Goal: Transaction & Acquisition: Purchase product/service

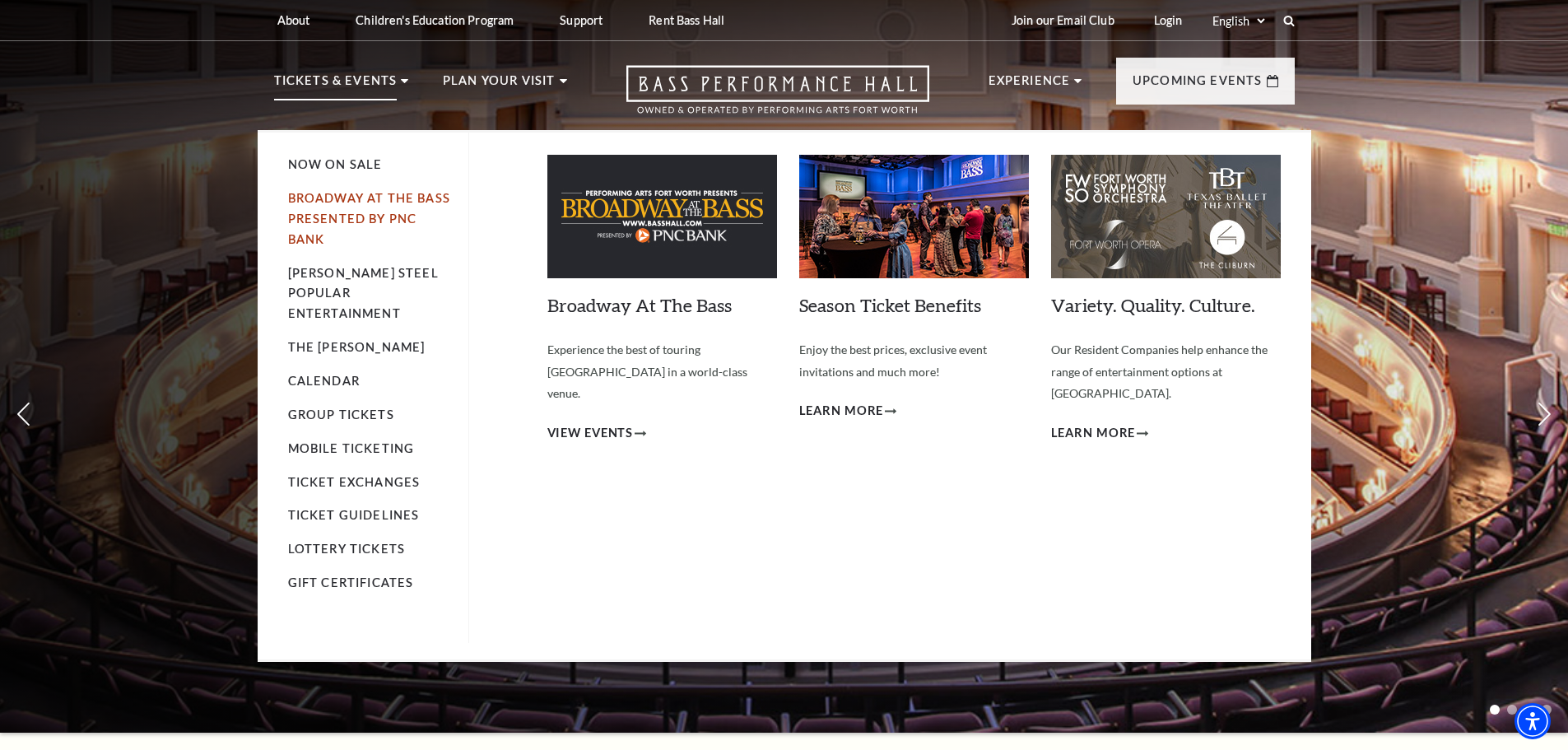
click at [345, 195] on link "Broadway At The Bass presented by PNC Bank" at bounding box center [368, 219] width 162 height 55
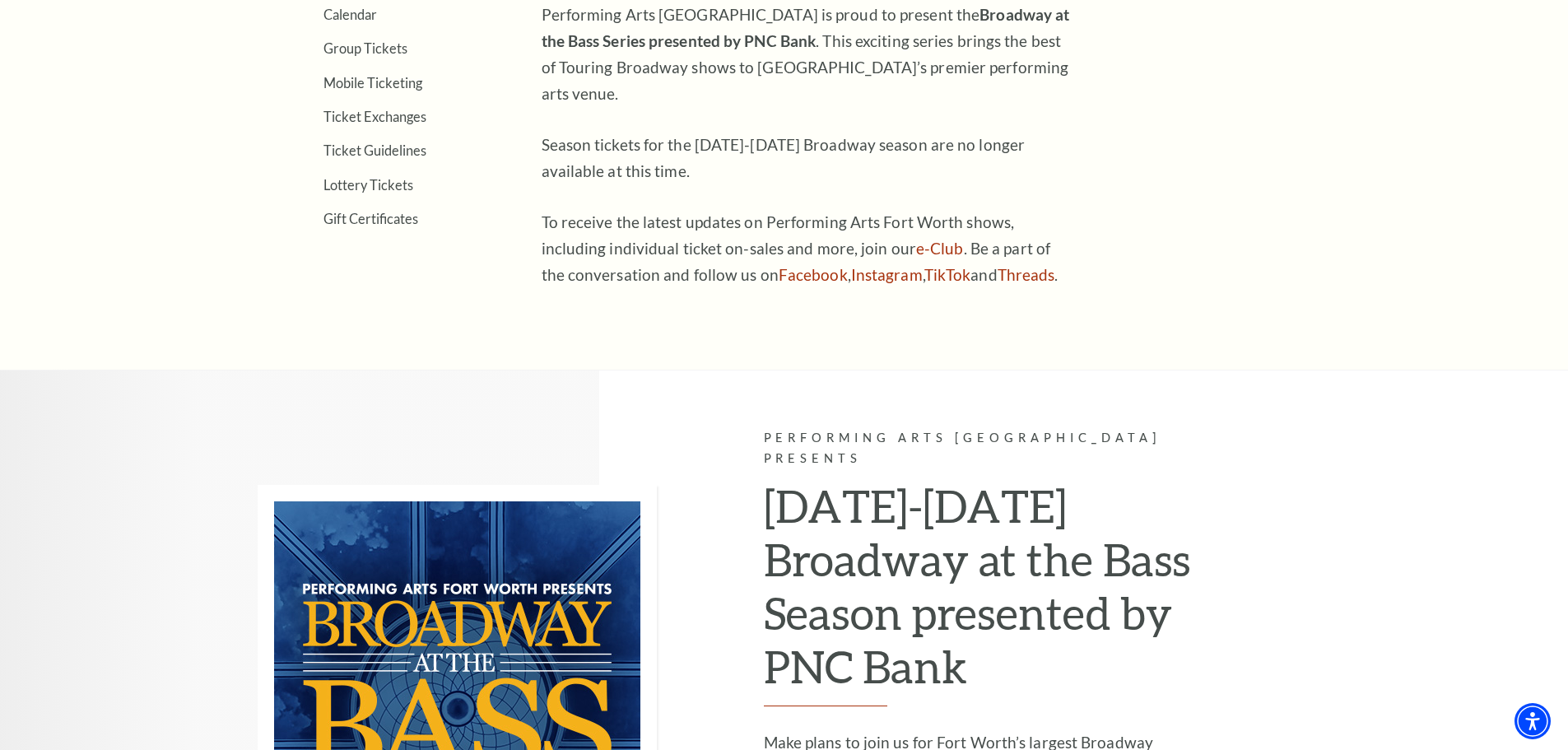
scroll to position [331, 0]
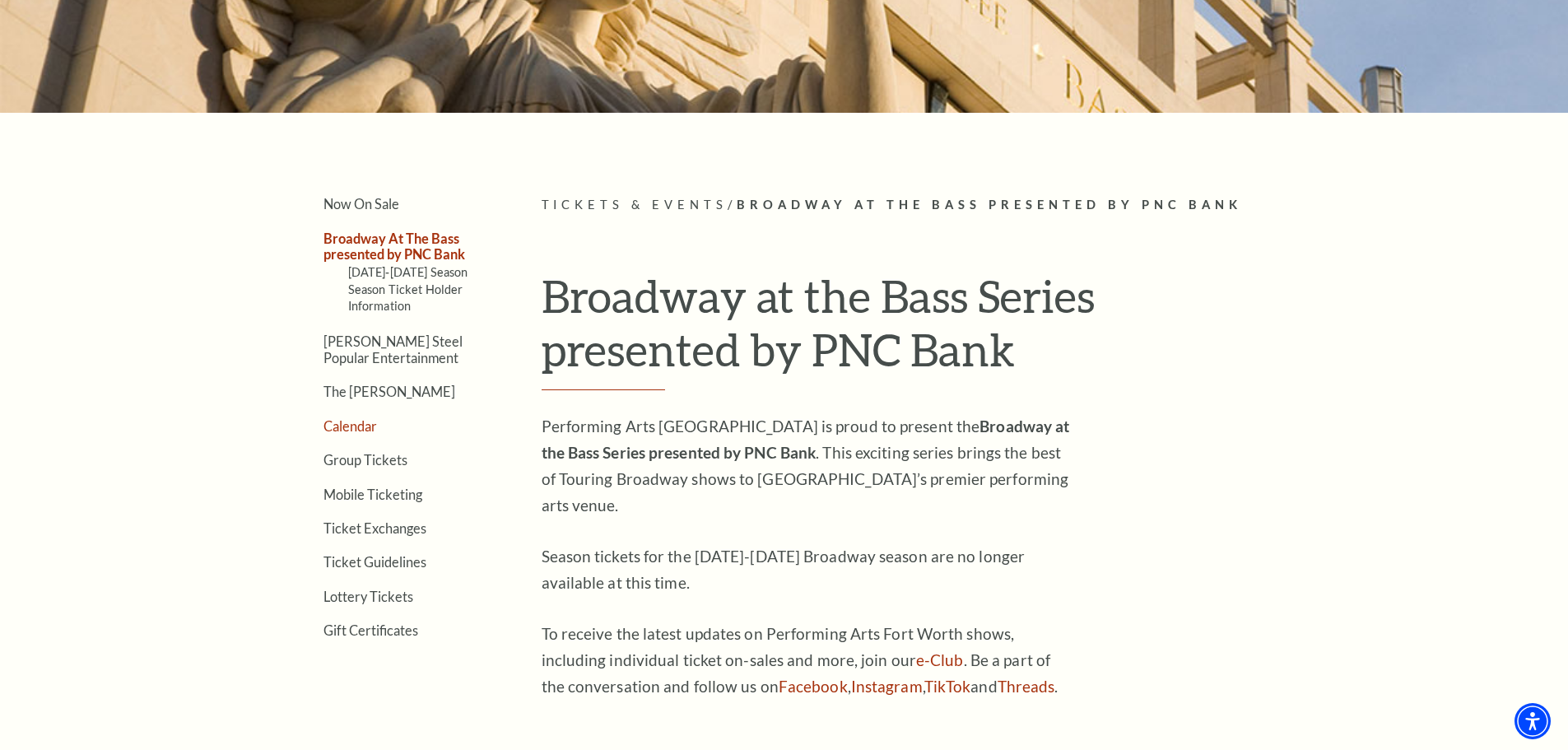
click at [362, 423] on link "Calendar" at bounding box center [350, 426] width 53 height 15
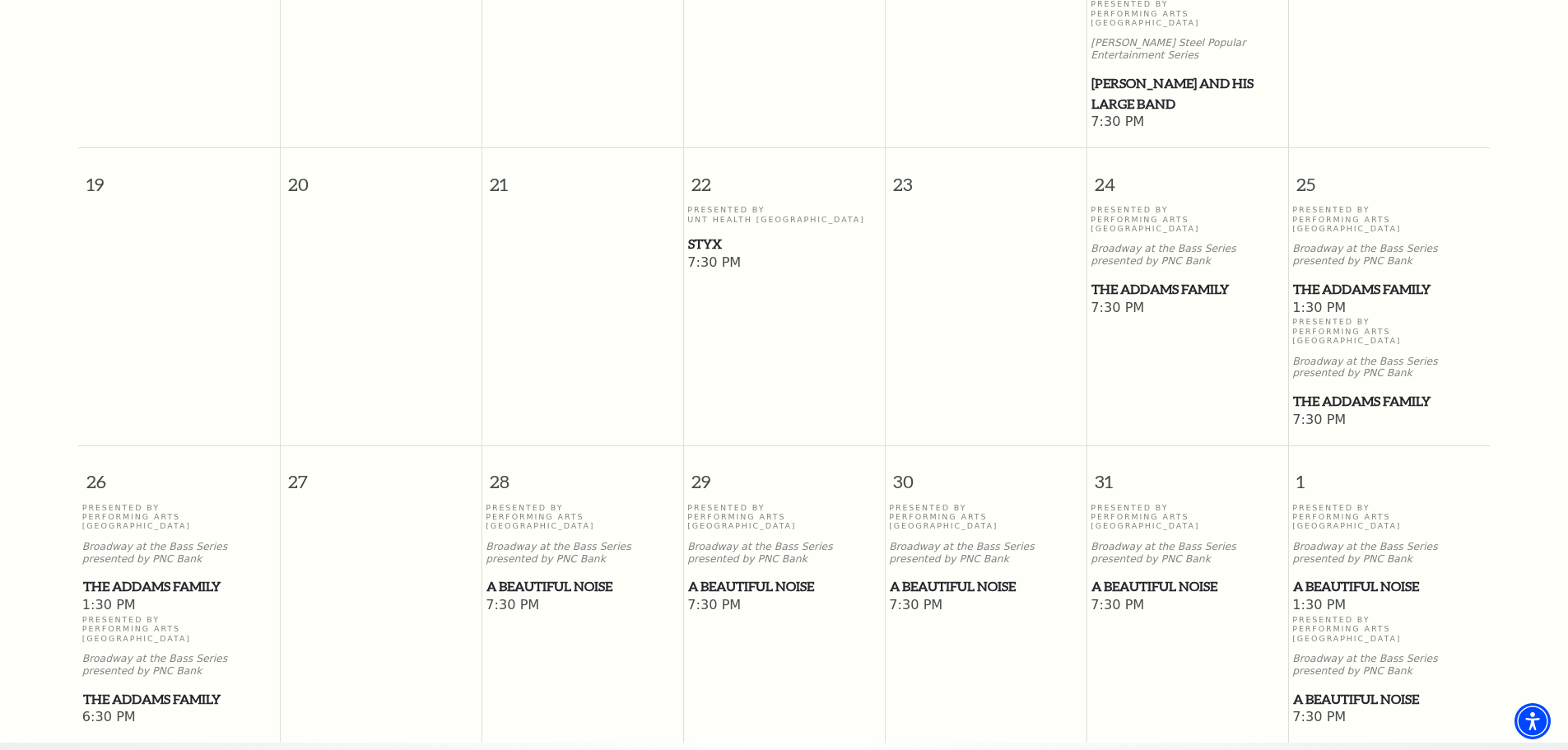
scroll to position [969, 0]
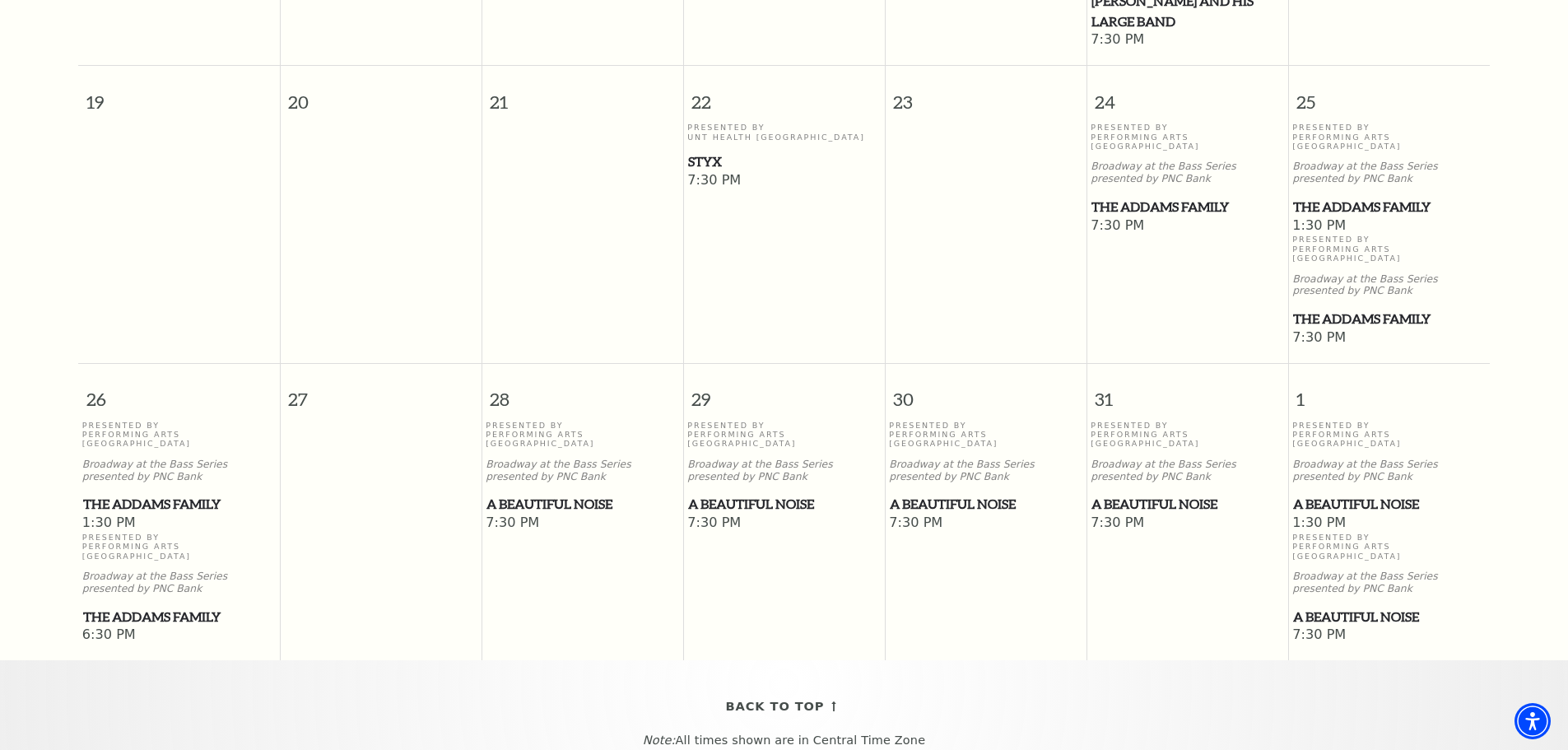
click at [1379, 197] on span "The Addams Family" at bounding box center [1389, 207] width 192 height 21
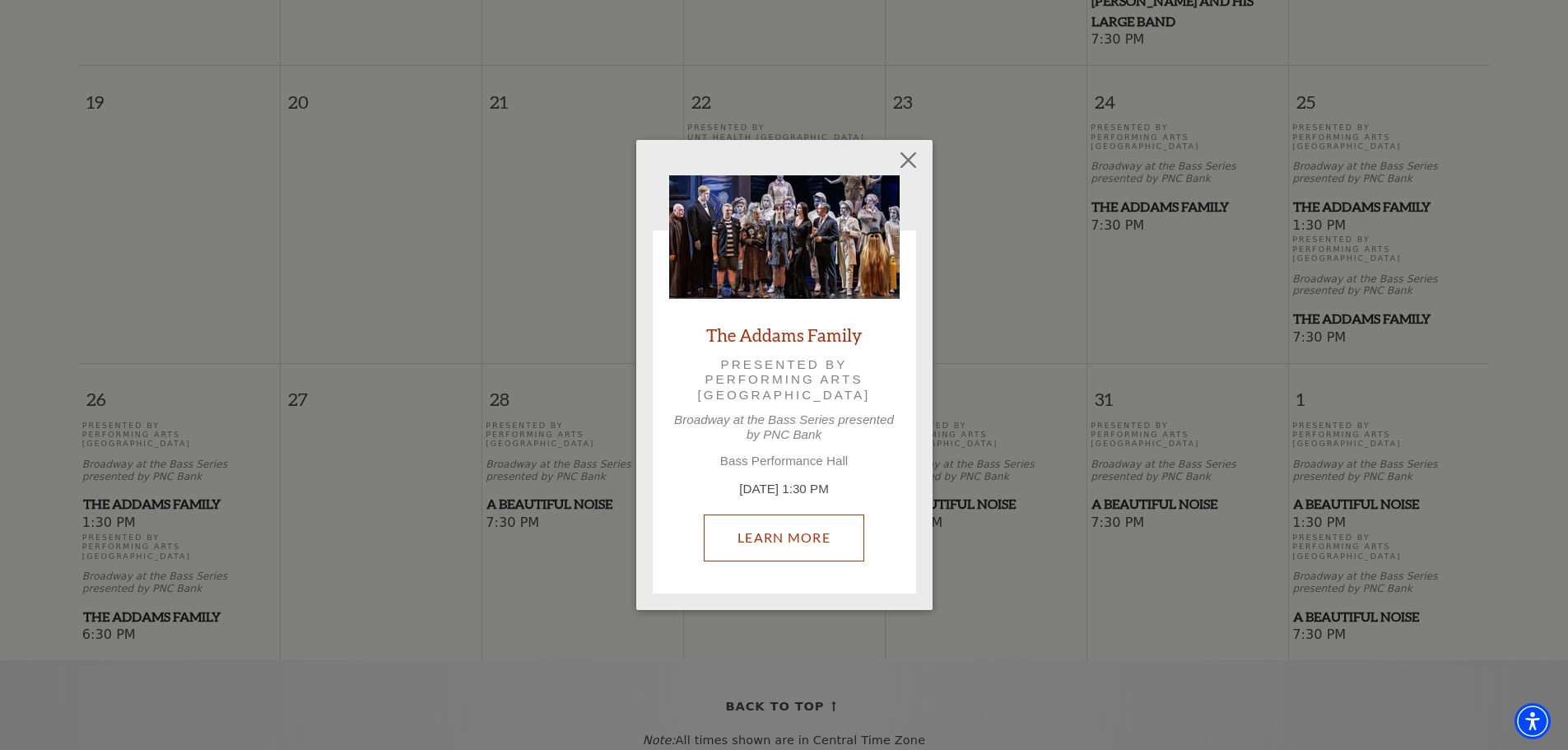
click at [805, 537] on link "Learn More" at bounding box center [783, 537] width 160 height 46
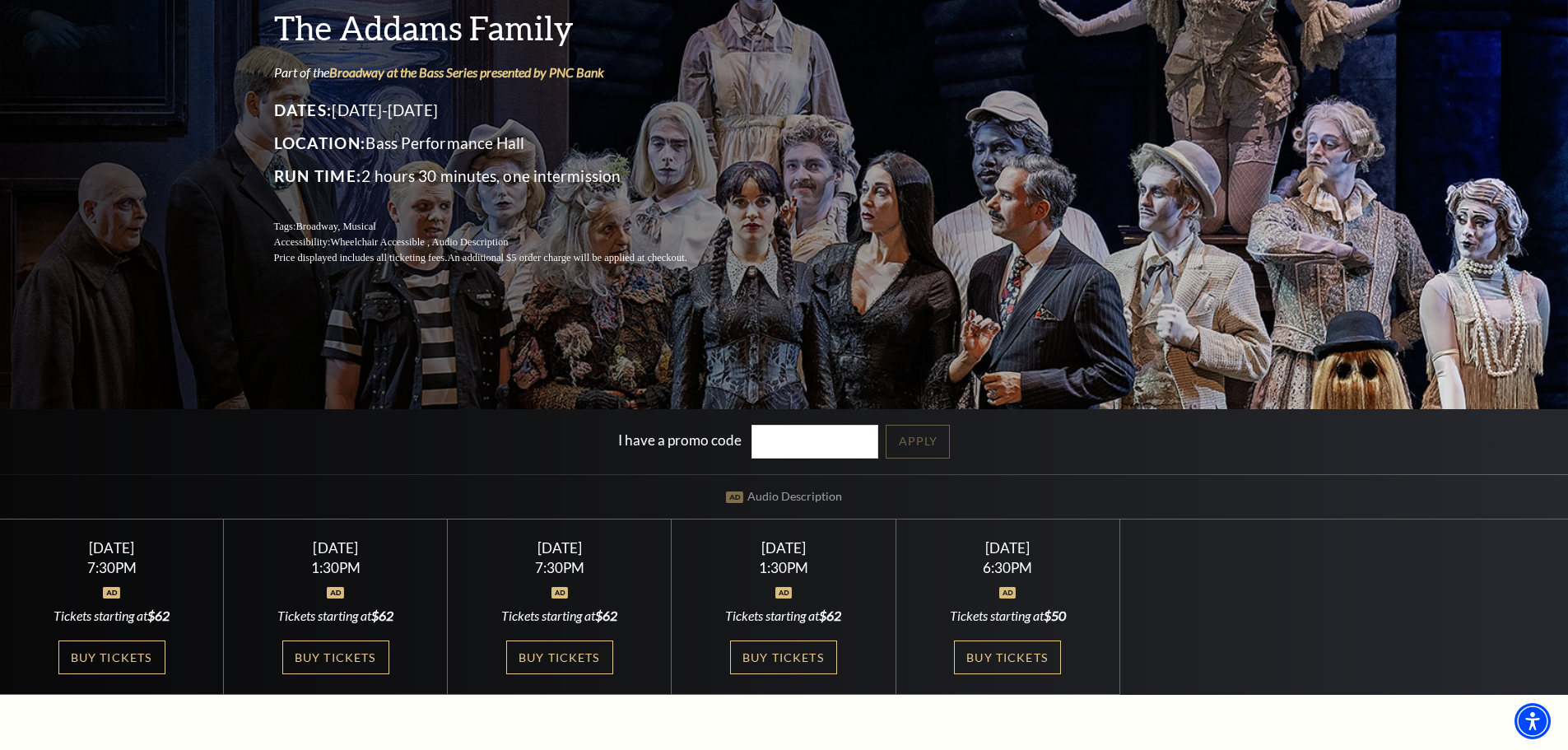
scroll to position [247, 0]
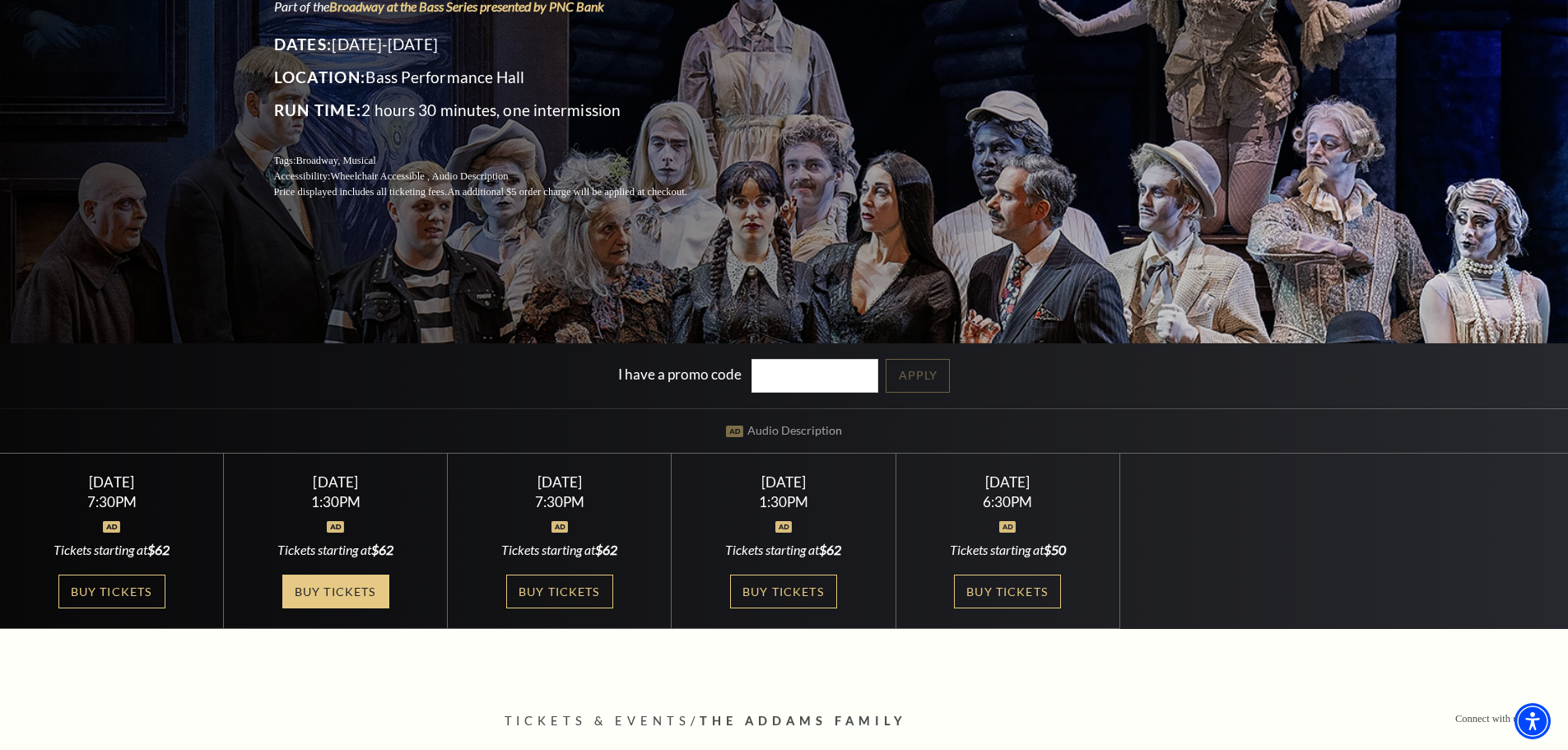
click at [338, 589] on link "Buy Tickets" at bounding box center [336, 591] width 107 height 33
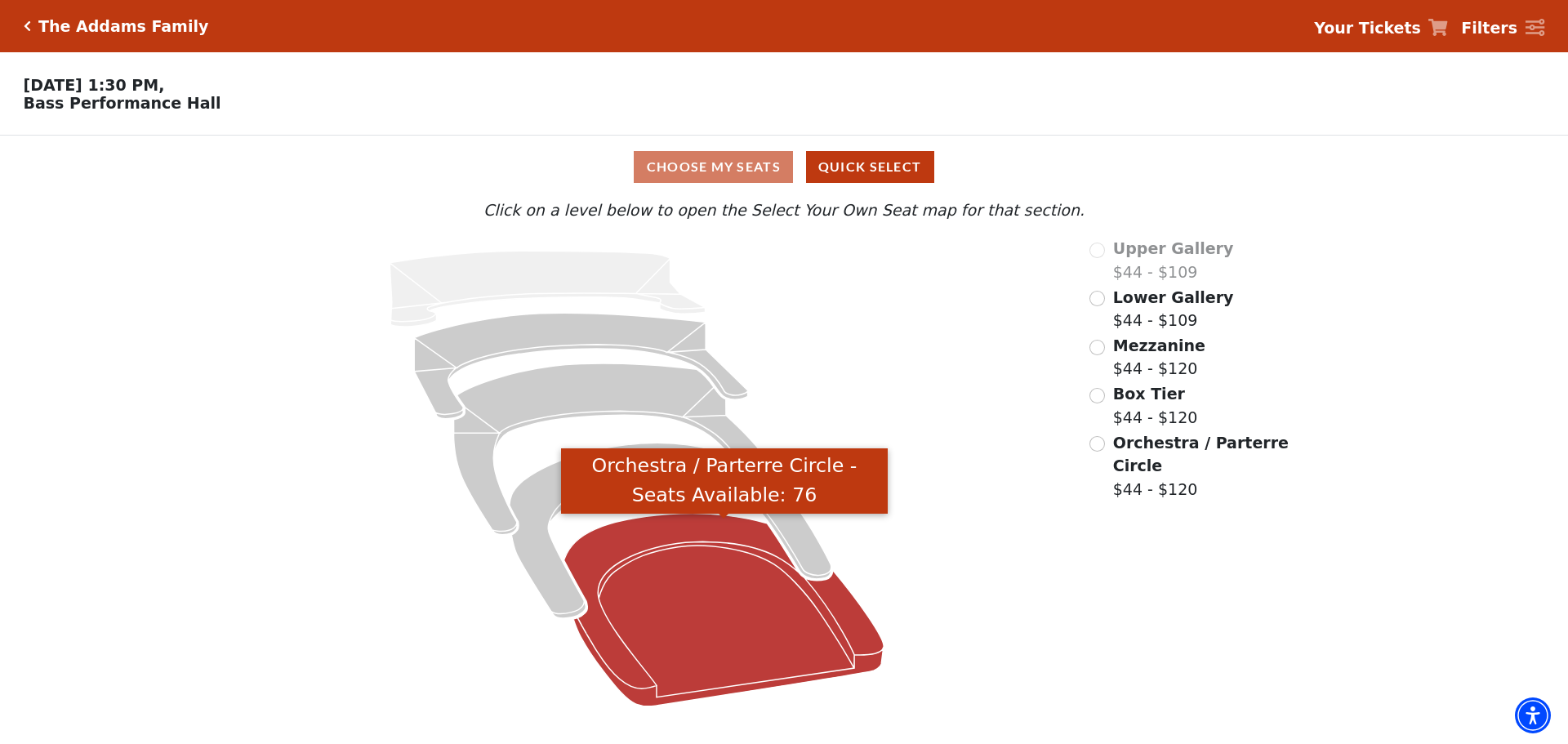
click at [687, 605] on icon "Orchestra / Parterre Circle - Seats Available: 76" at bounding box center [724, 610] width 320 height 193
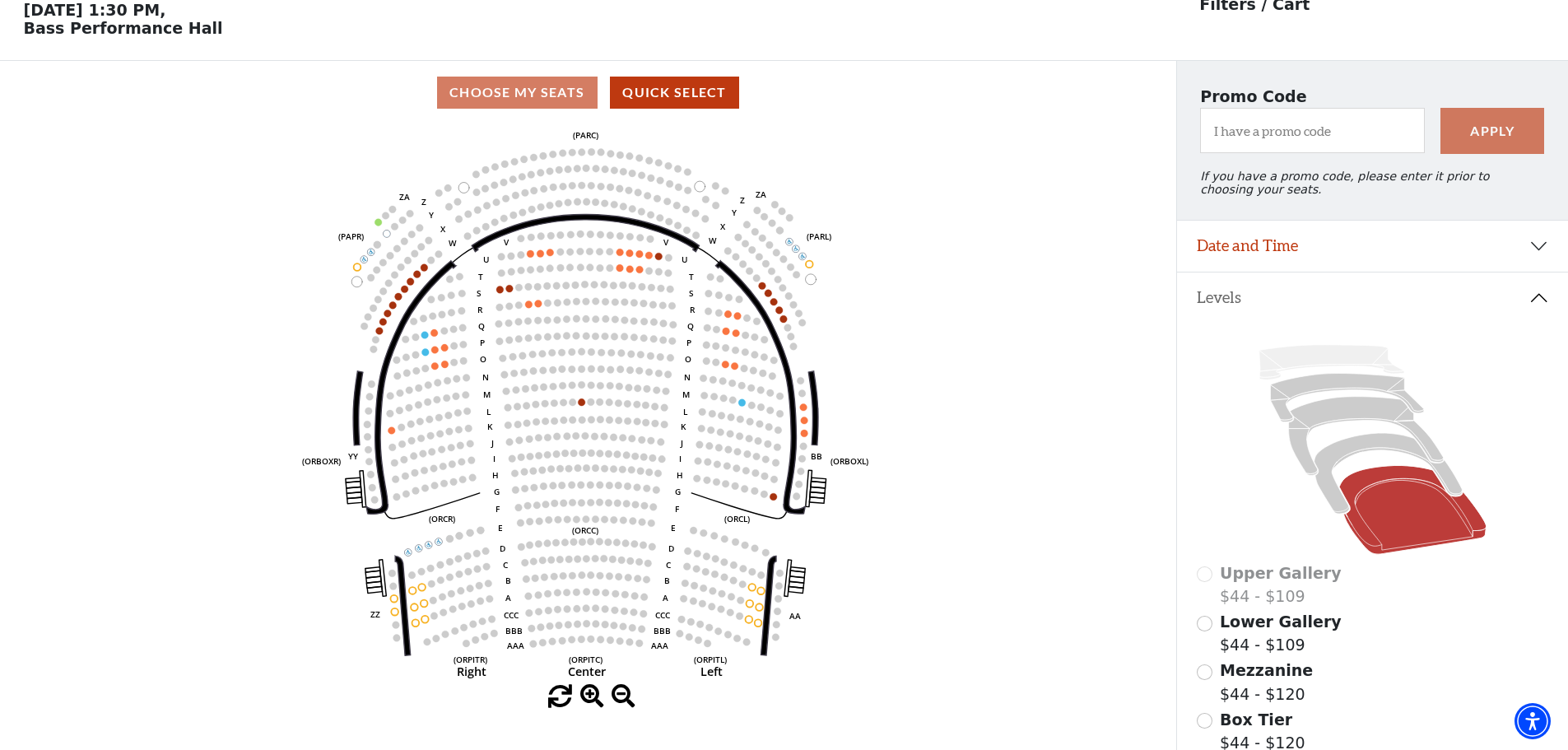
scroll to position [76, 0]
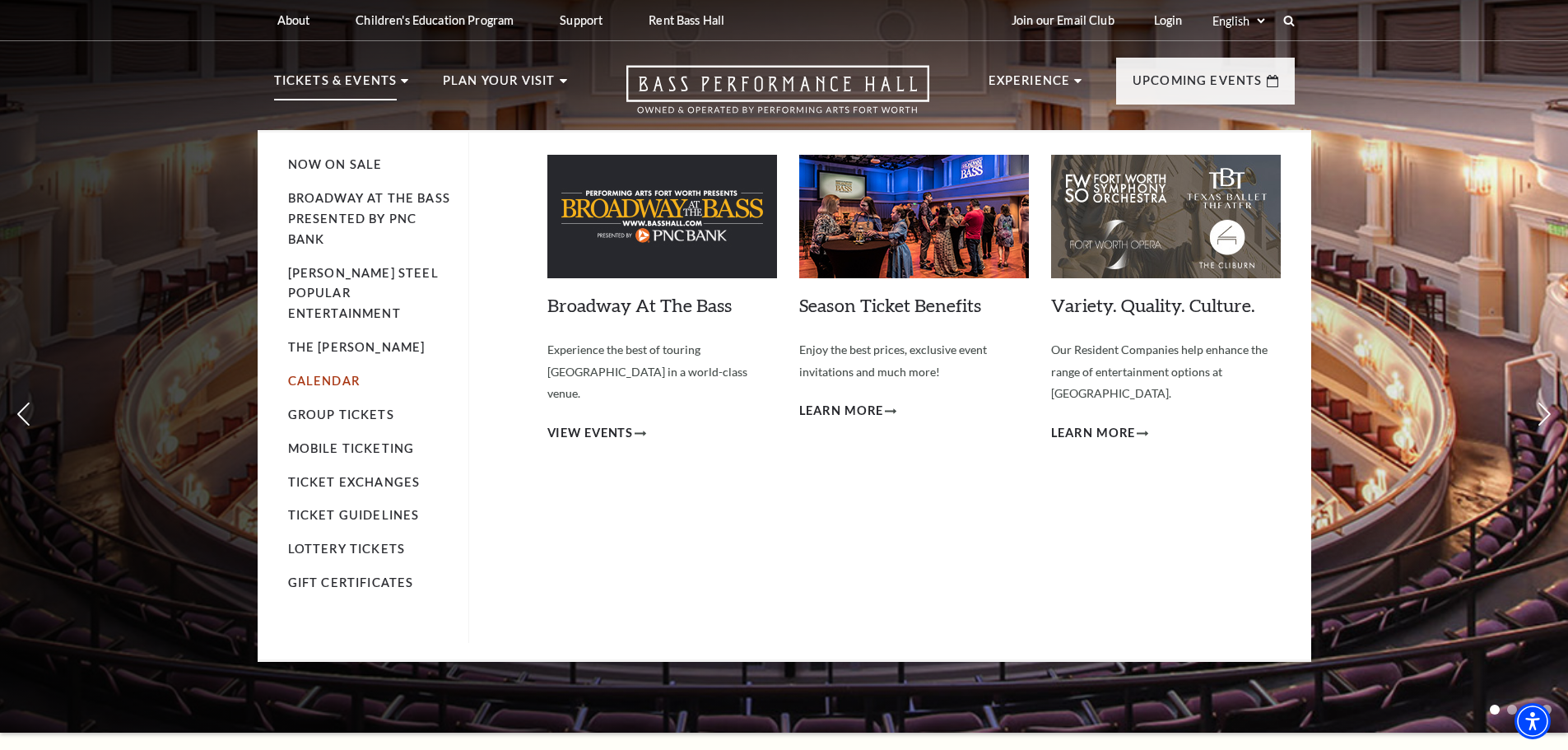
click at [332, 374] on link "Calendar" at bounding box center [324, 381] width 72 height 14
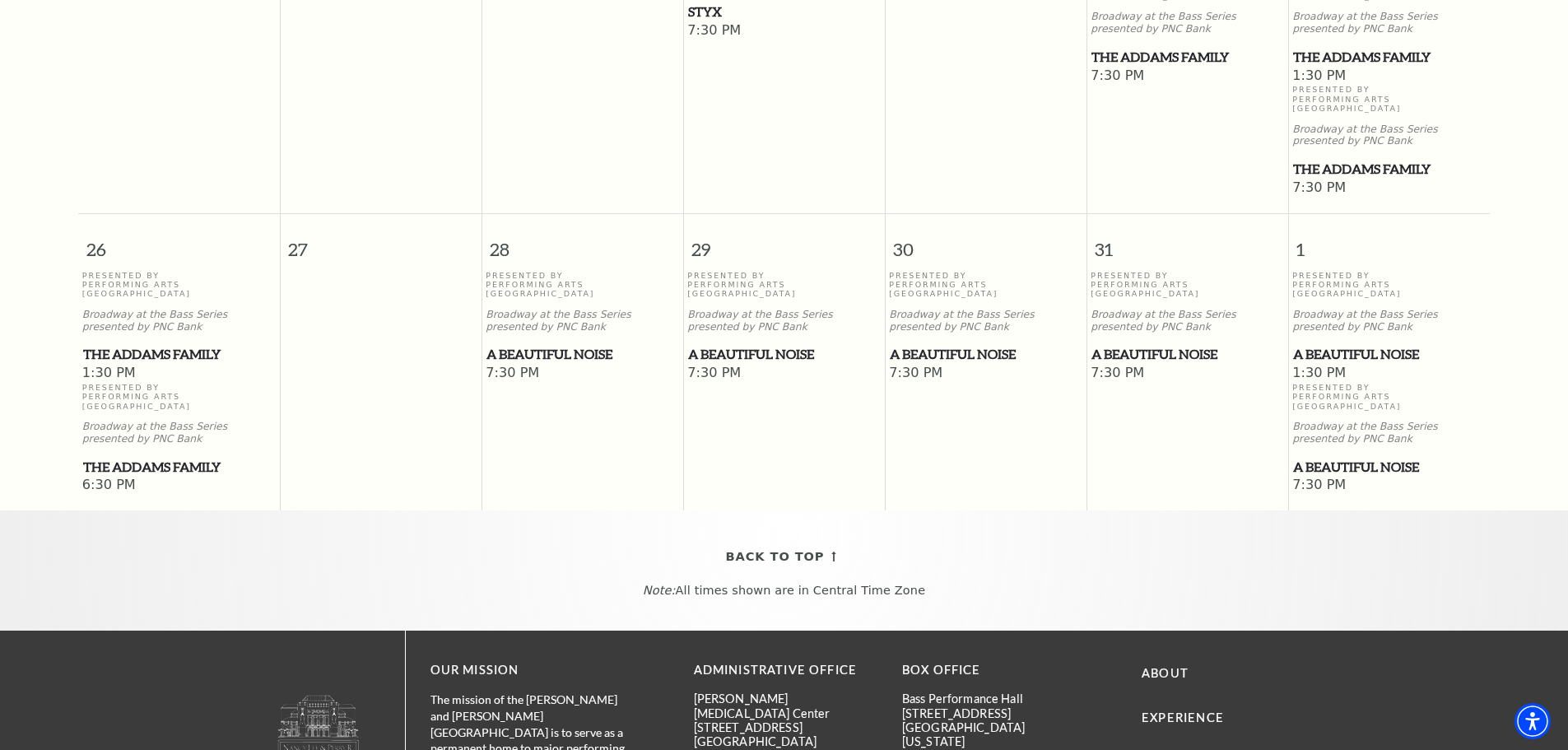
scroll to position [1134, 0]
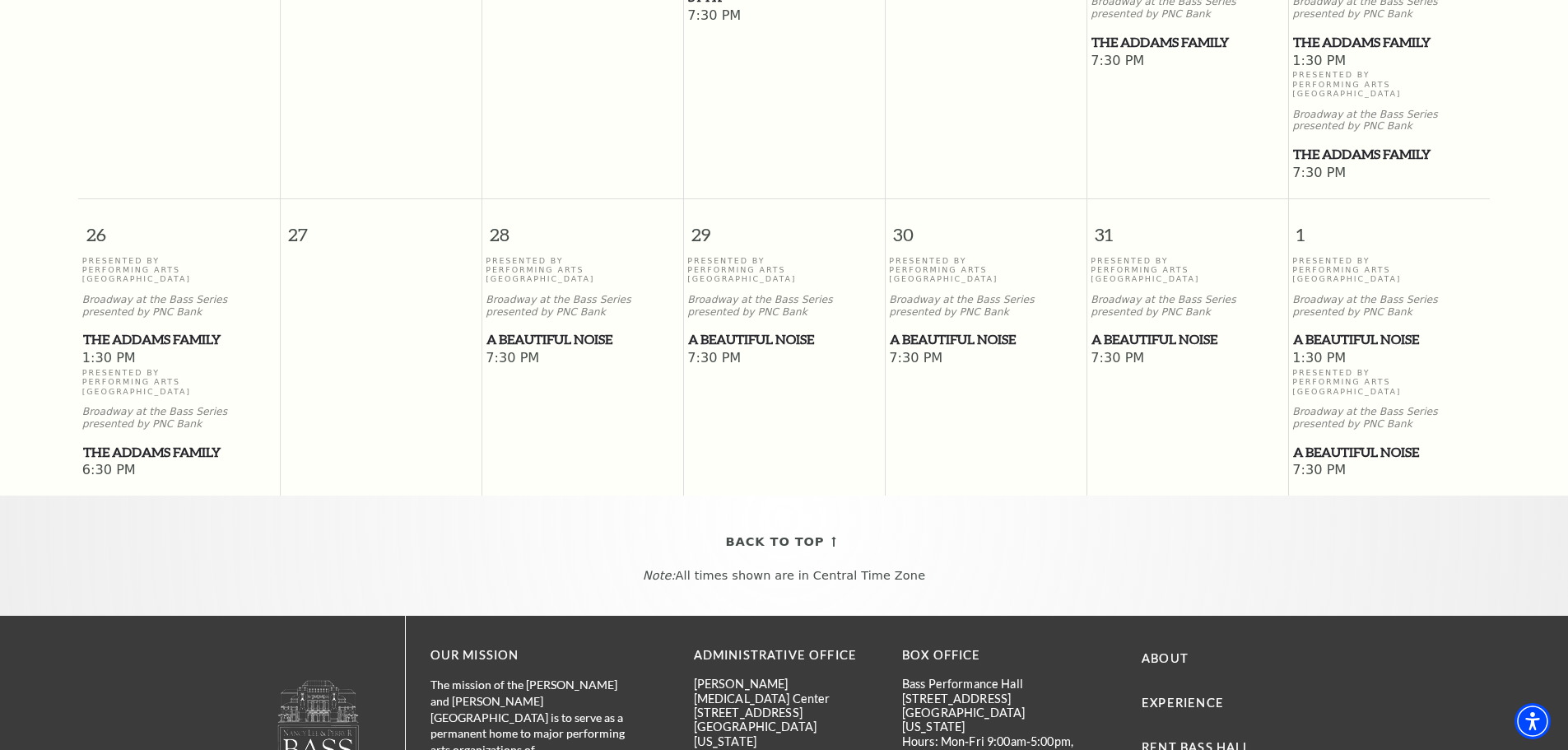
click at [1174, 329] on span "A Beautiful Noise" at bounding box center [1188, 339] width 192 height 21
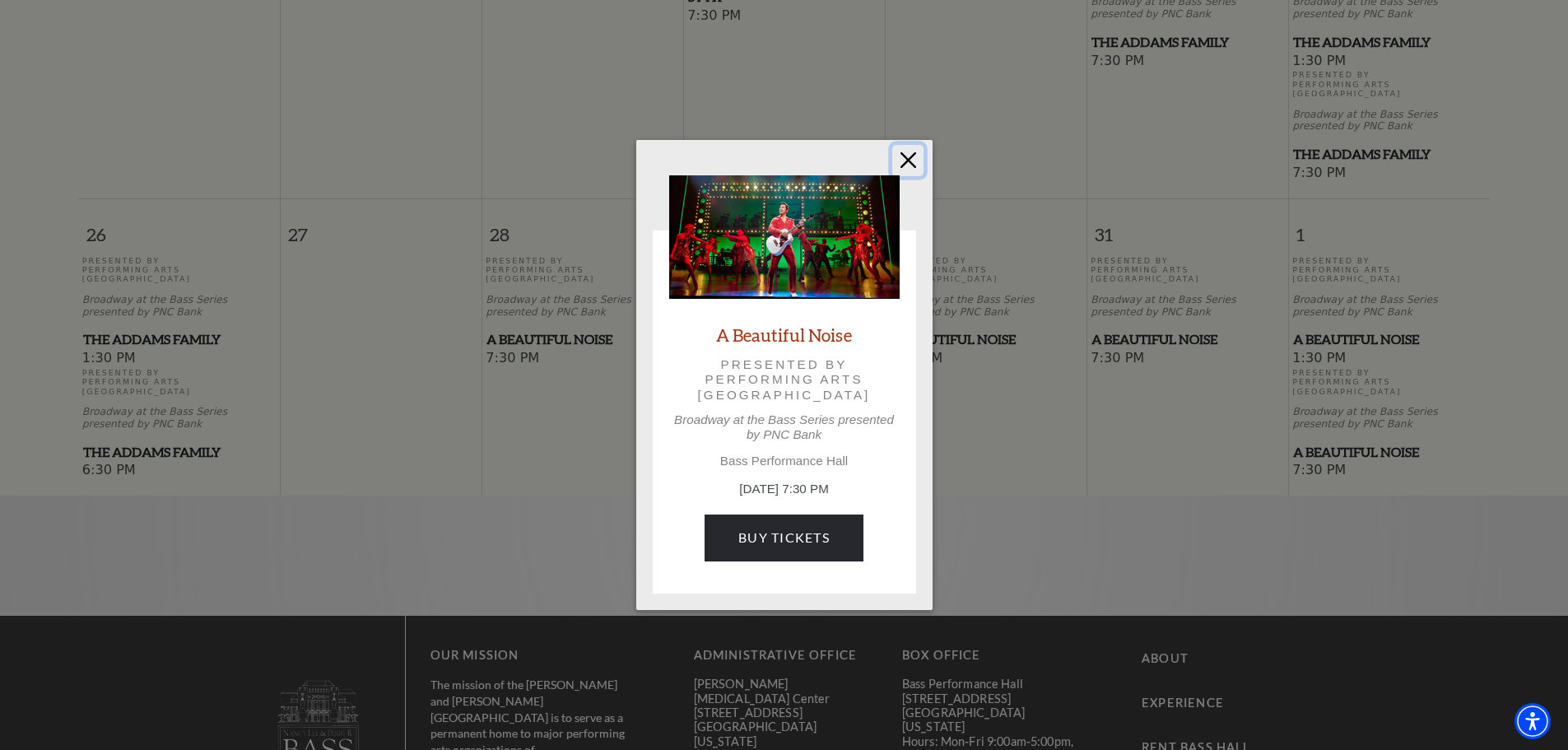
click at [916, 158] on button "Close" at bounding box center [907, 160] width 32 height 32
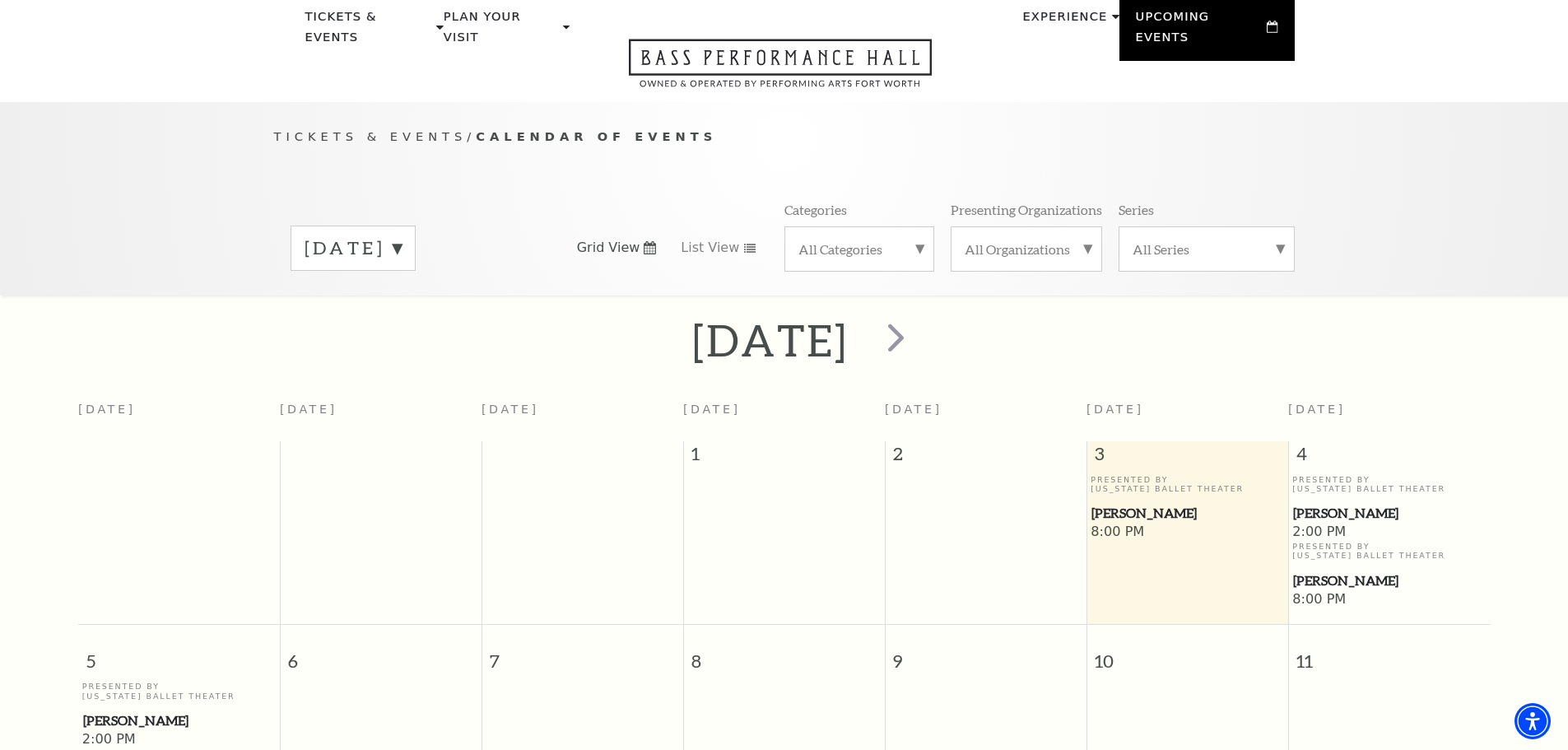
scroll to position [63, 0]
click at [919, 332] on span "next" at bounding box center [895, 338] width 47 height 47
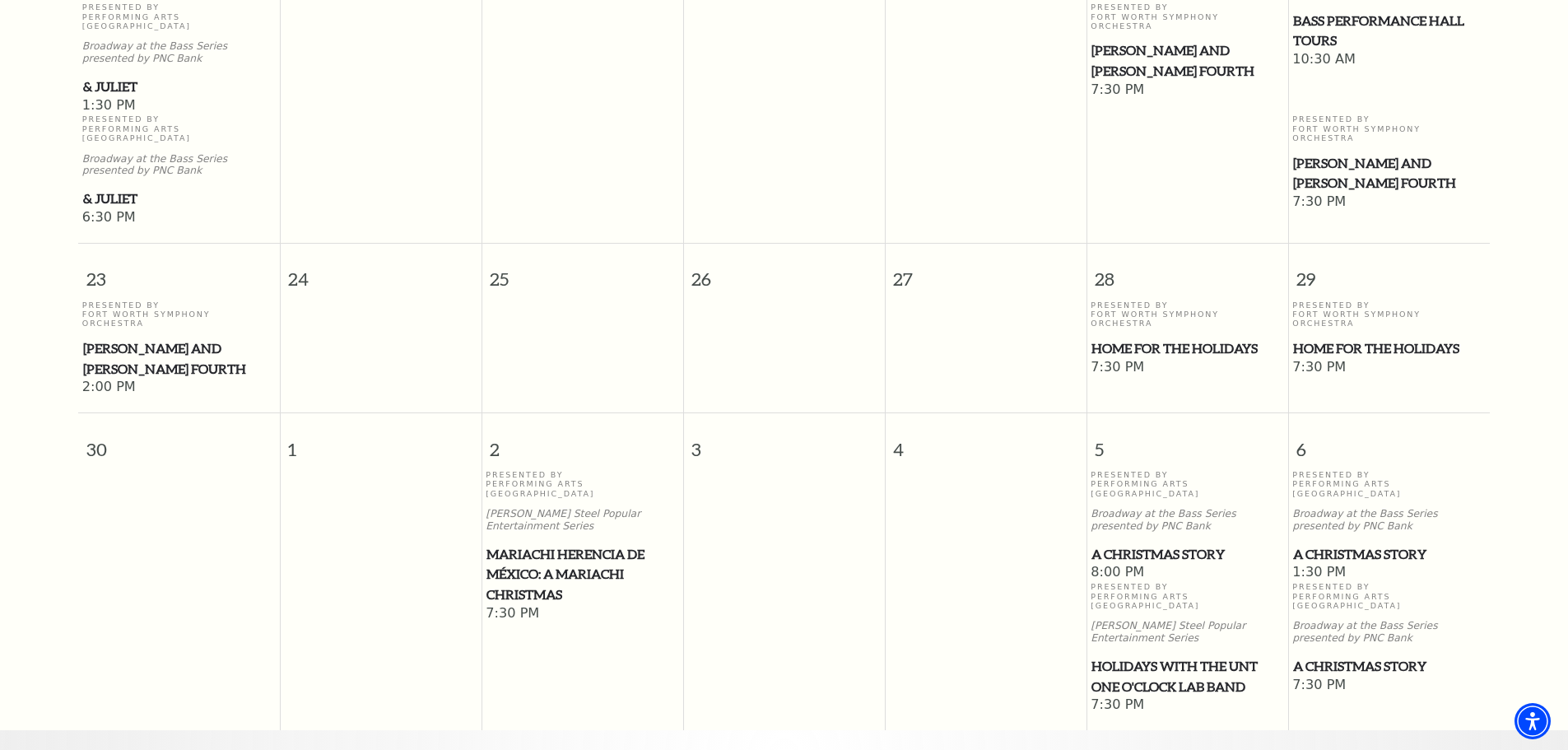
scroll to position [1463, 0]
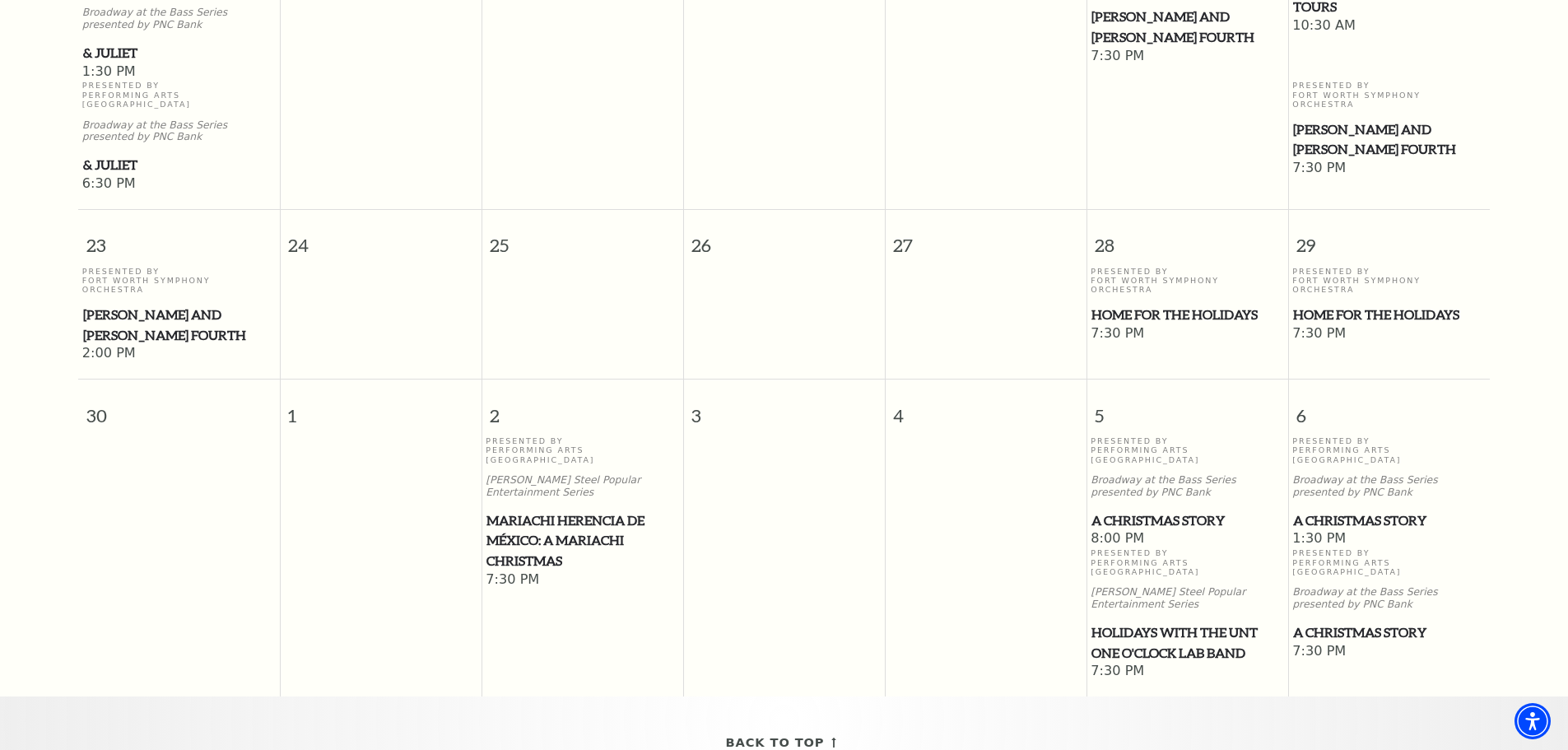
click at [1365, 511] on span "A Christmas Story" at bounding box center [1389, 521] width 192 height 21
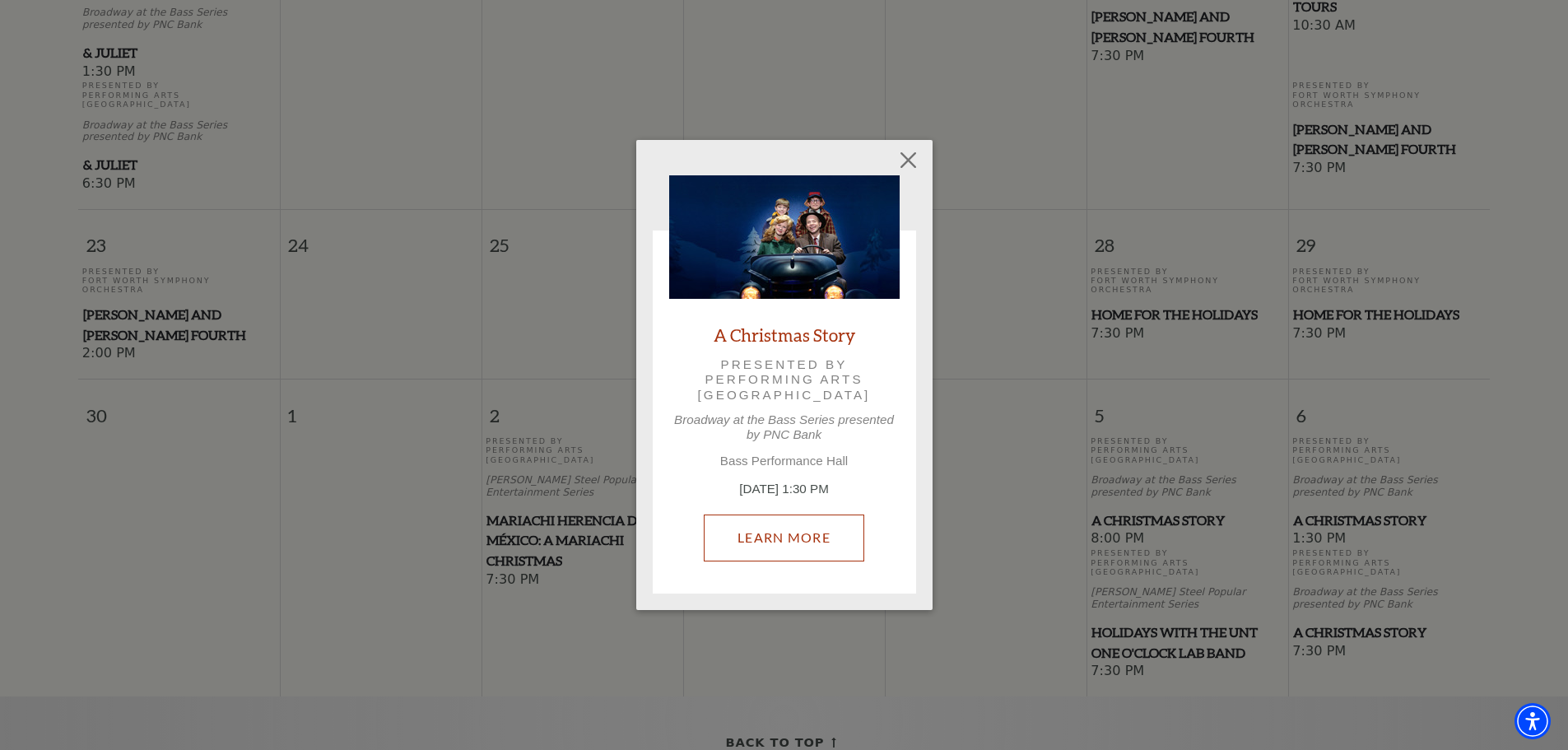
click at [798, 535] on link "Learn More" at bounding box center [783, 537] width 160 height 46
click at [908, 159] on button "Close" at bounding box center [907, 160] width 32 height 32
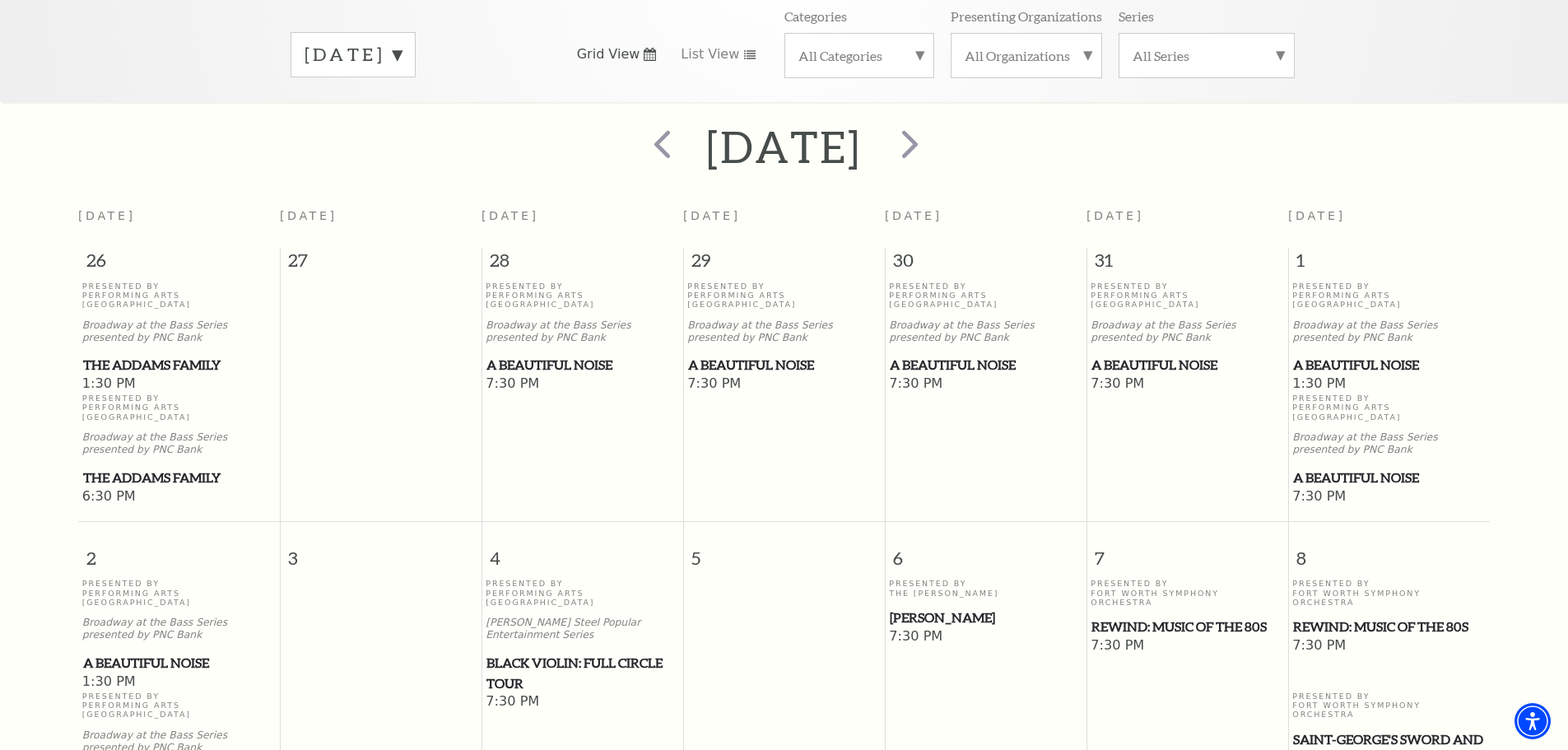
scroll to position [228, 0]
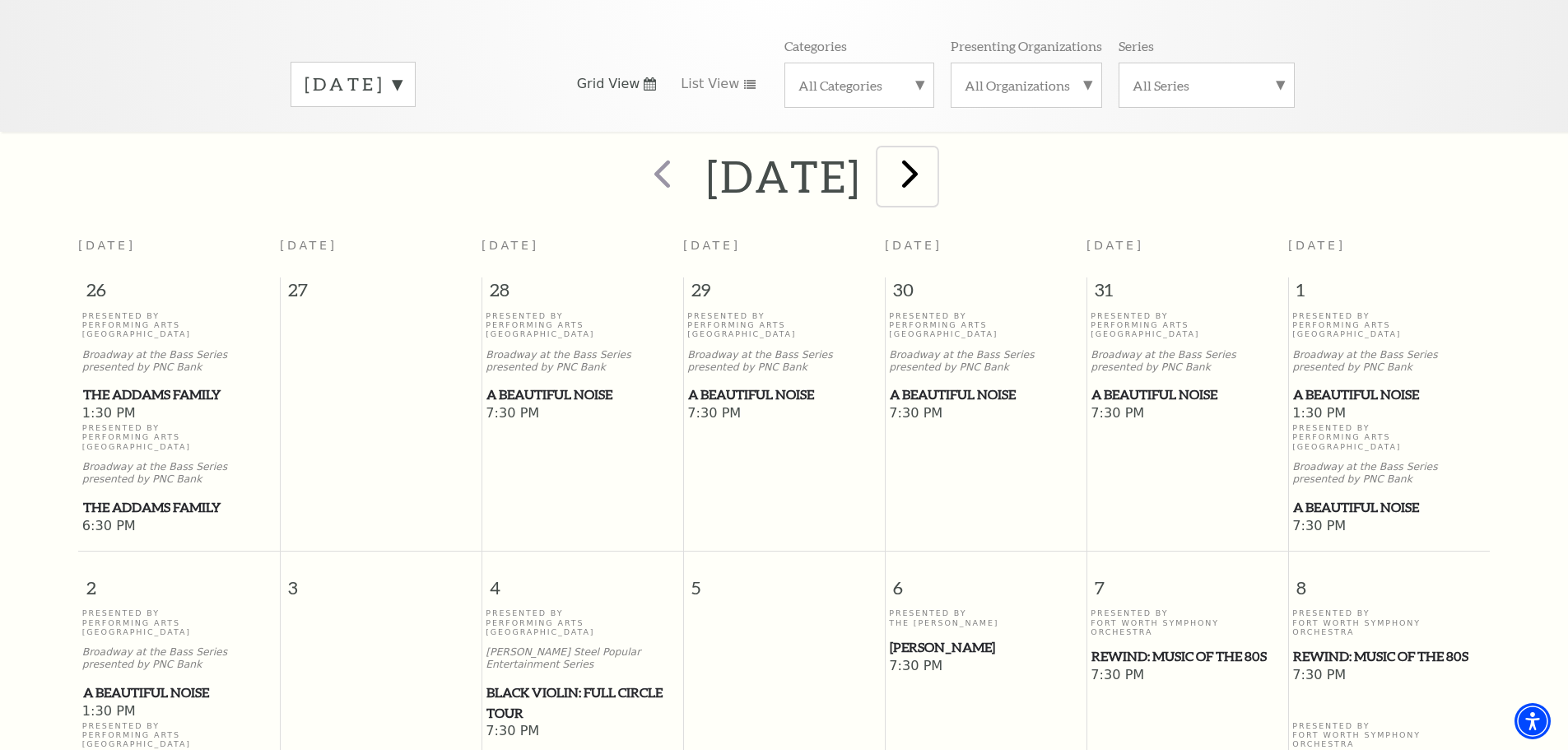
click at [933, 156] on span "next" at bounding box center [910, 173] width 47 height 47
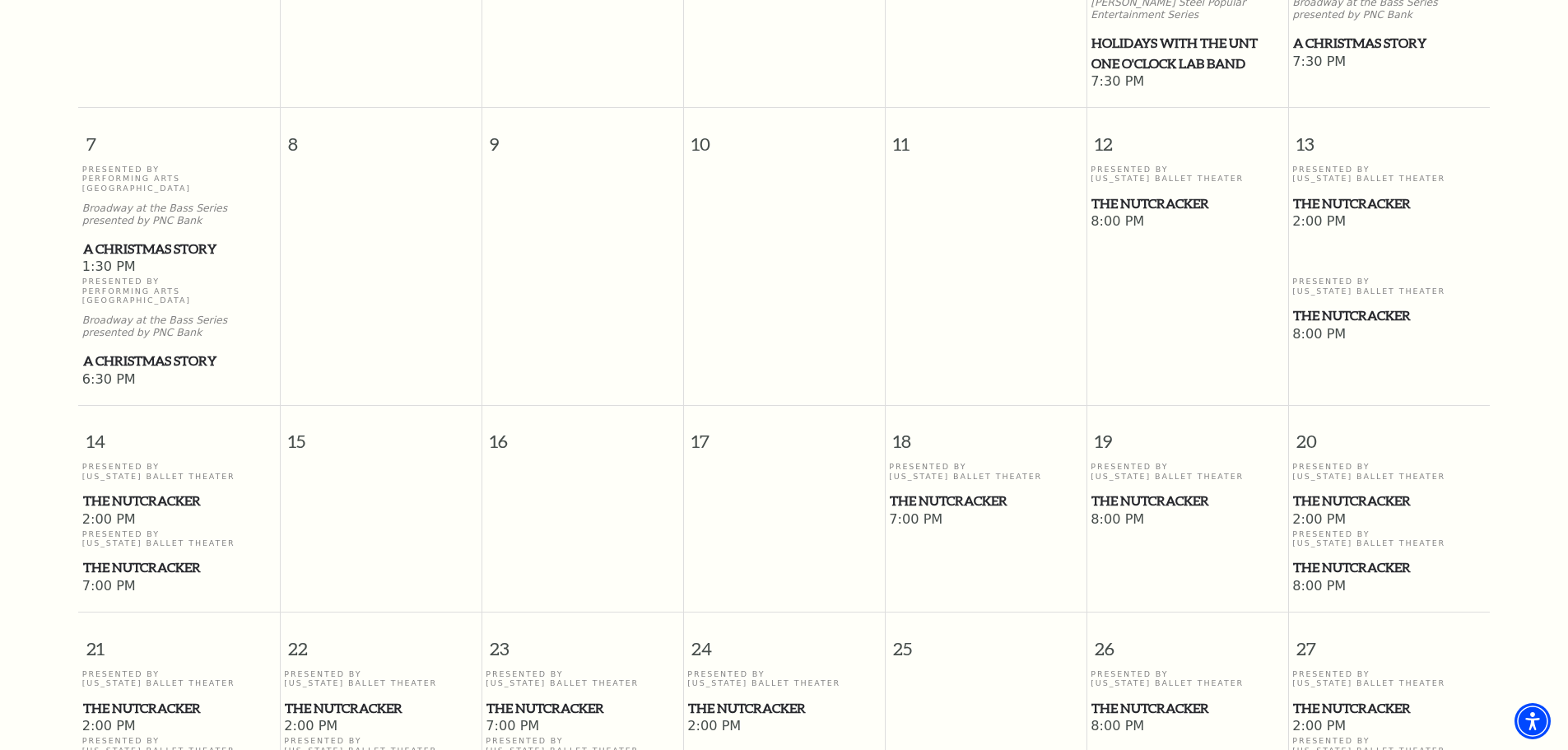
scroll to position [640, 0]
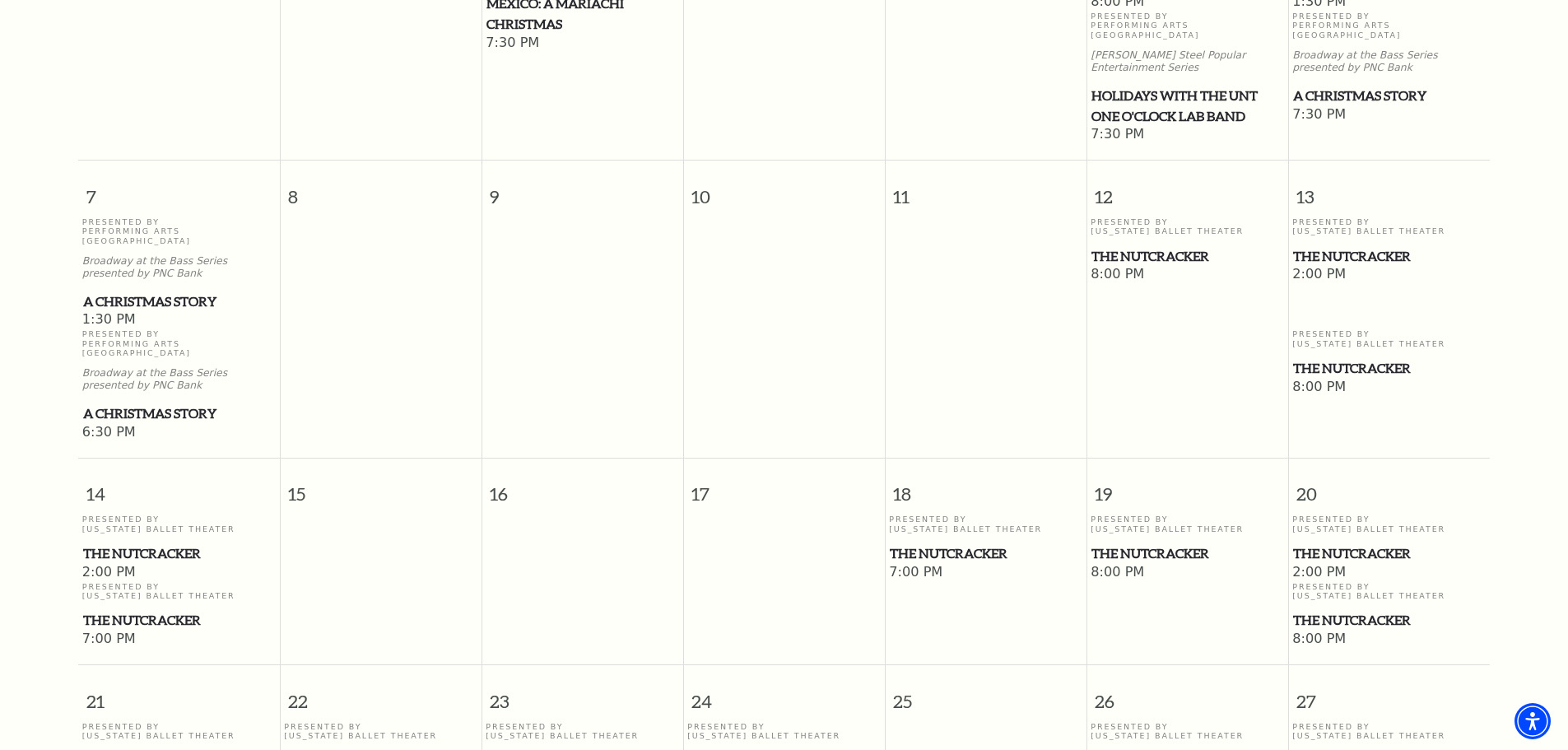
click at [1352, 543] on span "The Nutcracker" at bounding box center [1389, 554] width 192 height 21
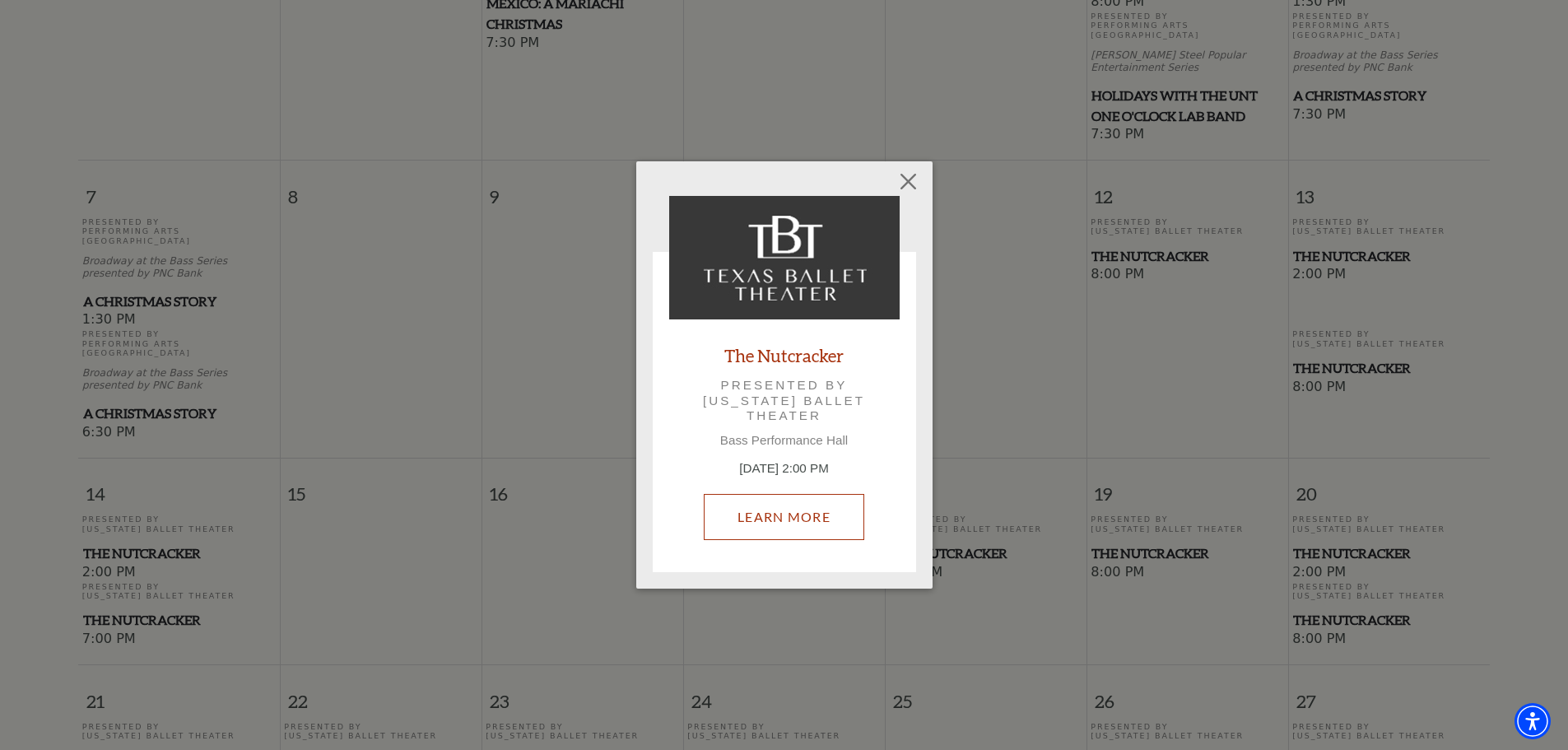
click at [789, 502] on link "Learn More" at bounding box center [783, 517] width 160 height 46
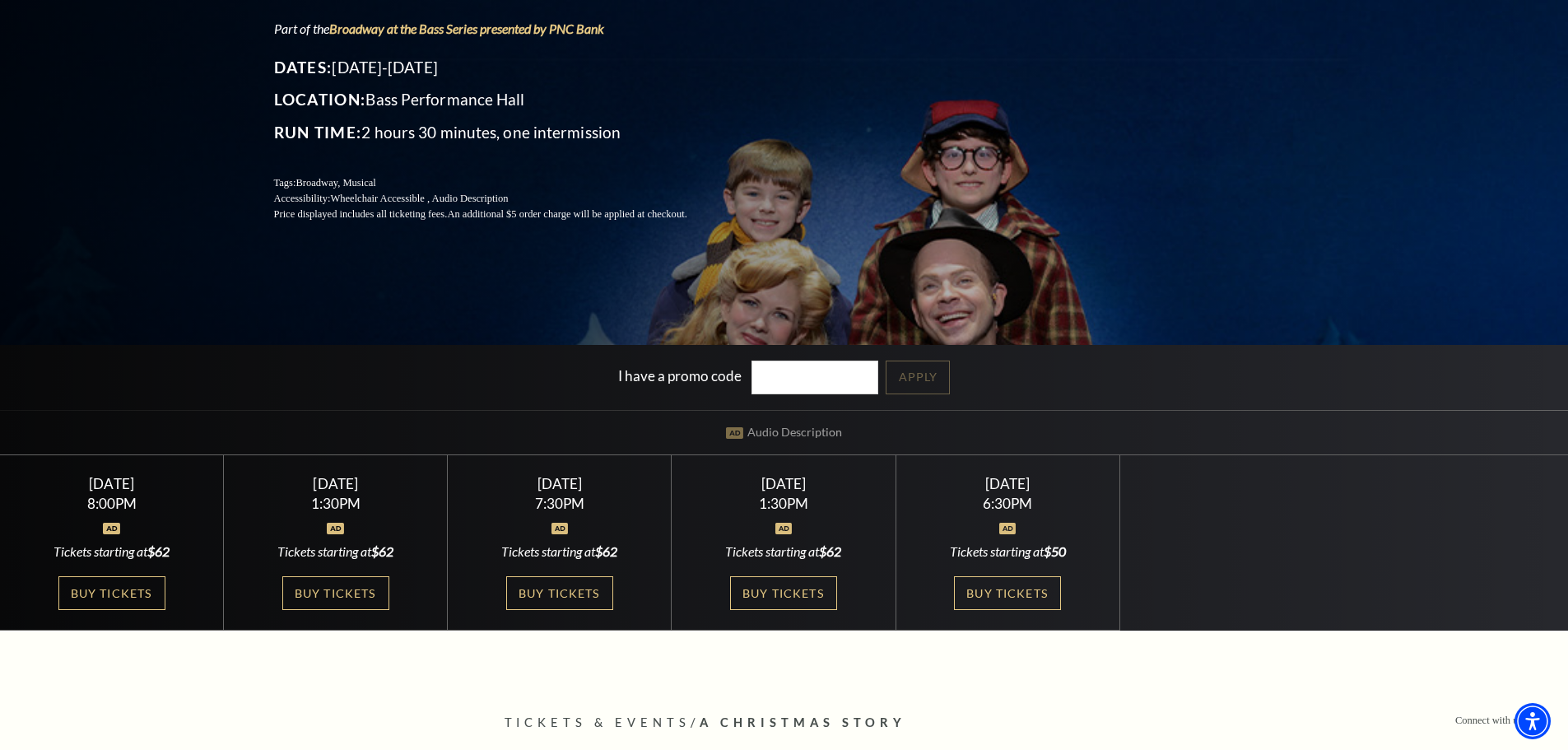
scroll to position [247, 0]
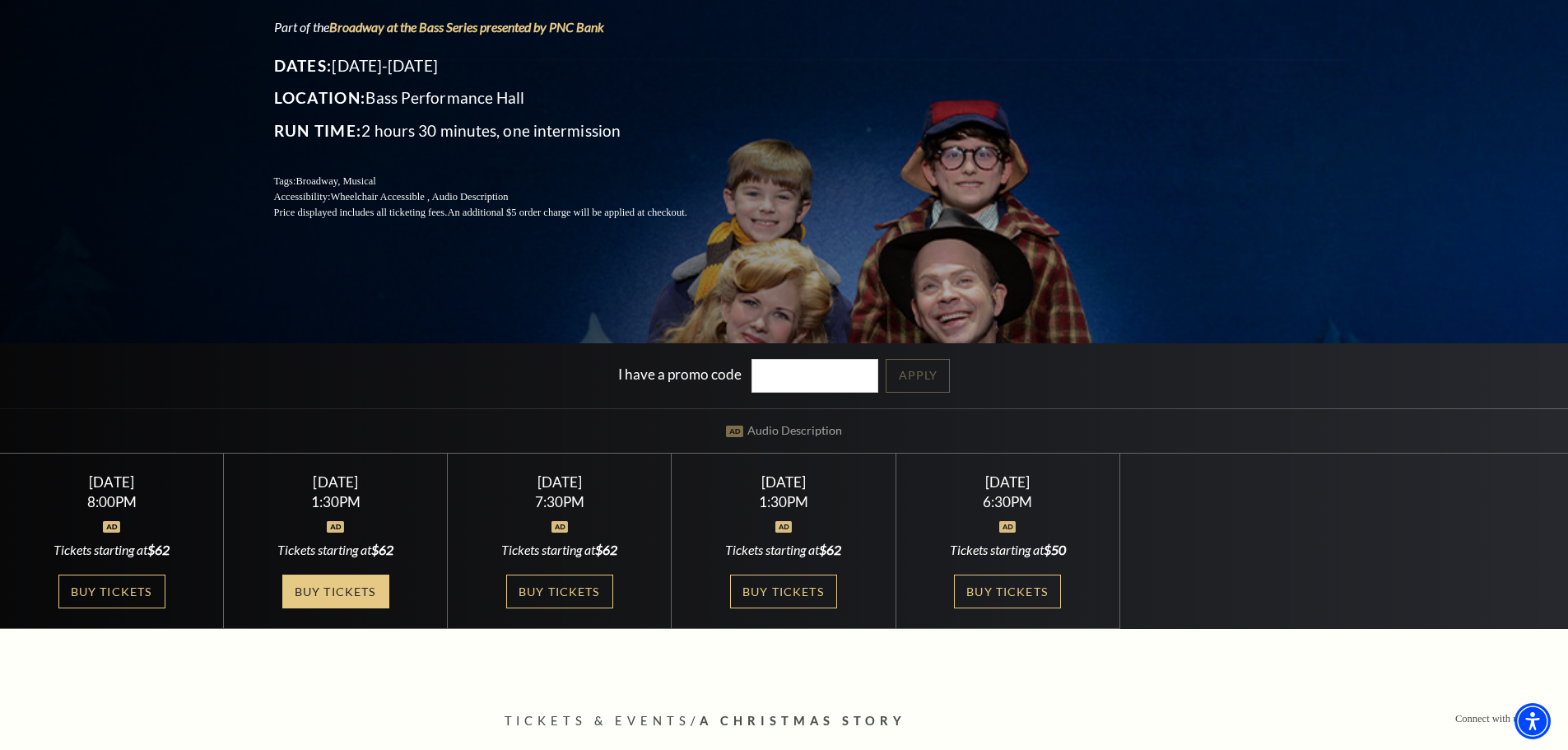
click at [338, 583] on link "Buy Tickets" at bounding box center [336, 591] width 107 height 33
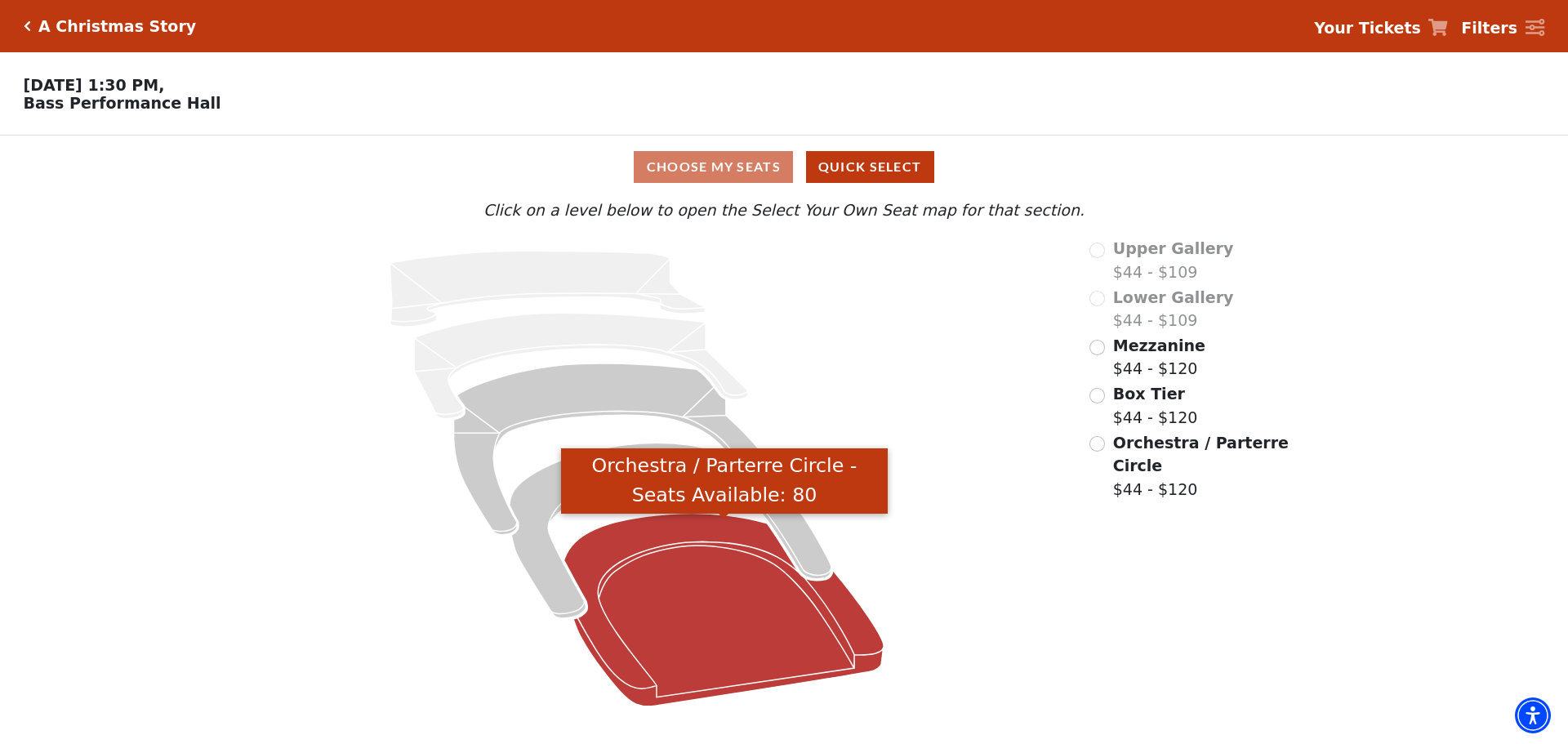
click at [699, 623] on icon "Orchestra / Parterre Circle - Seats Available: 80" at bounding box center [724, 610] width 320 height 193
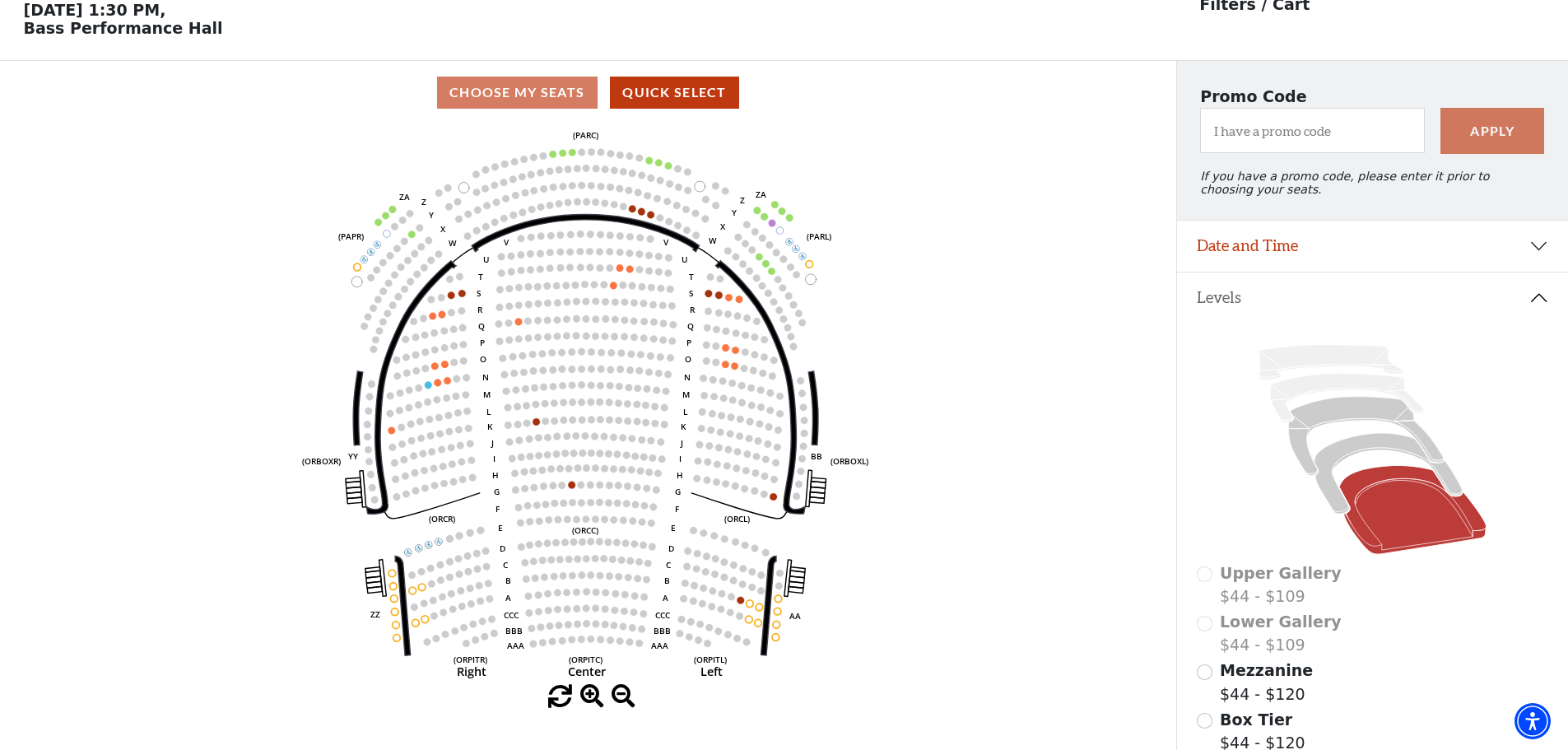
scroll to position [76, 0]
